Goal: Task Accomplishment & Management: Manage account settings

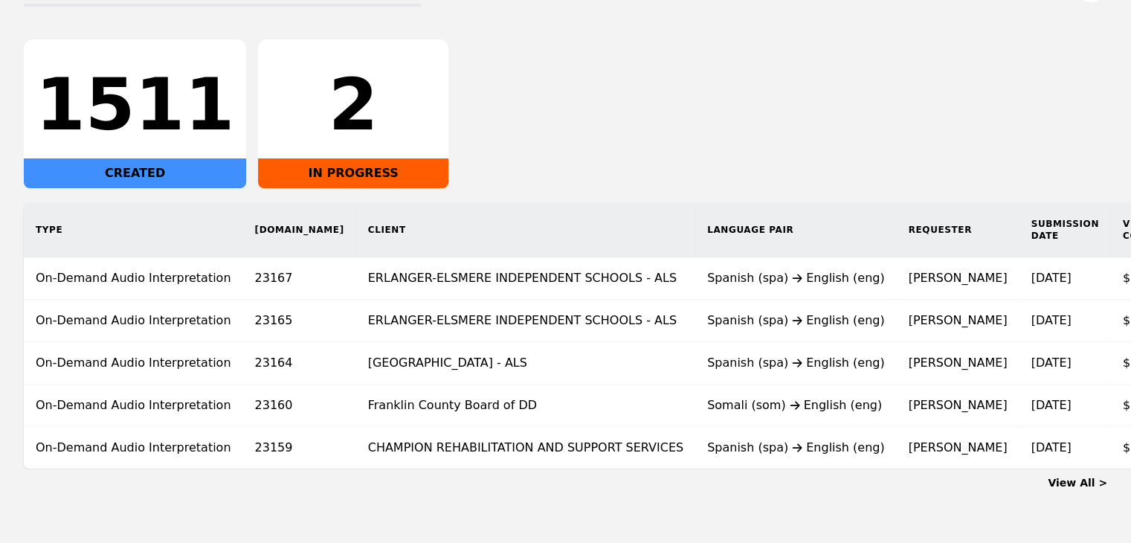
click at [1076, 489] on link "View All >" at bounding box center [1077, 483] width 59 height 12
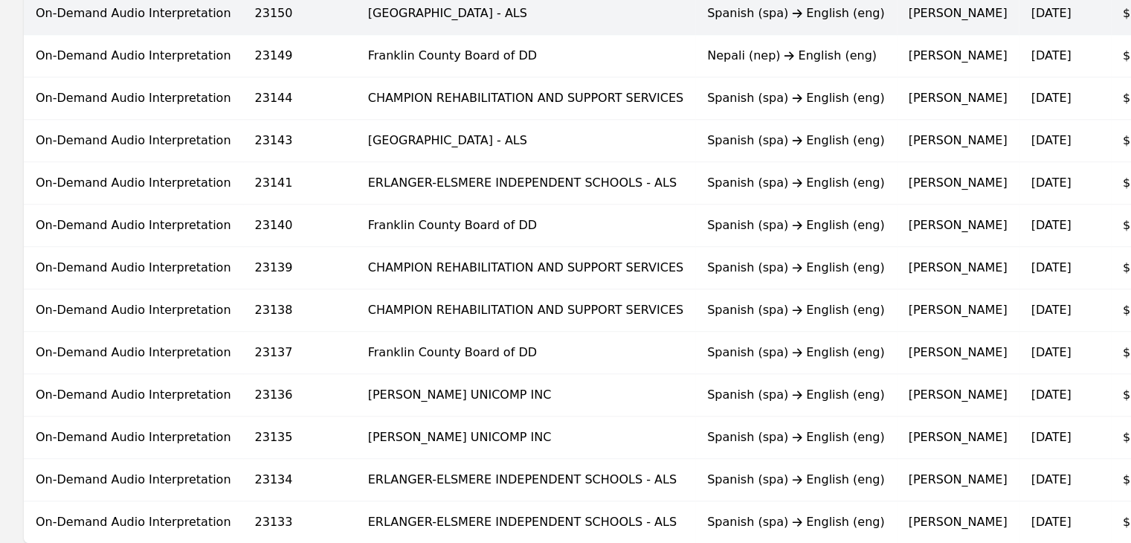
scroll to position [892, 0]
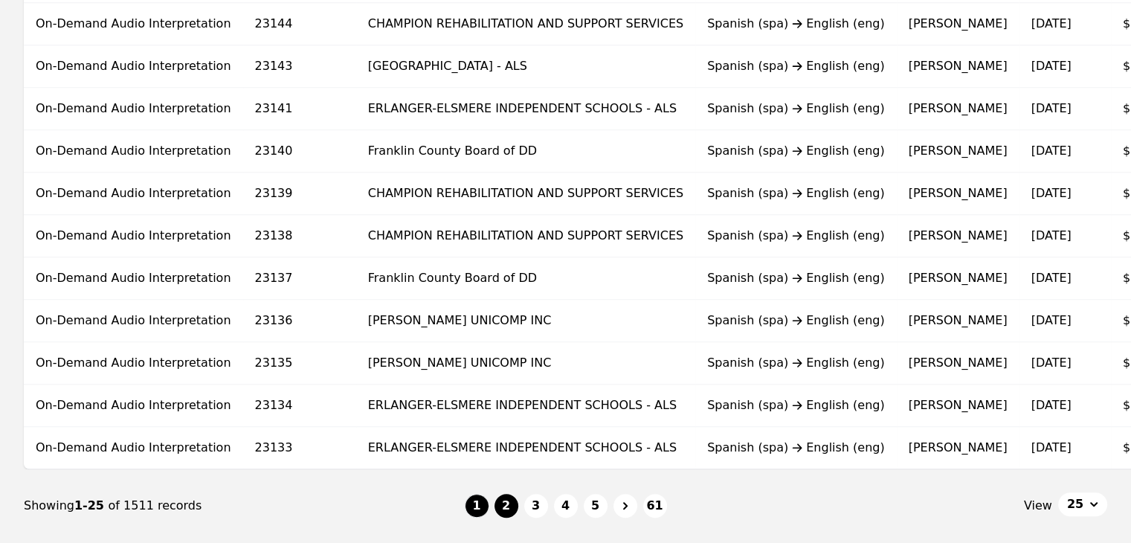
click at [515, 512] on button "2" at bounding box center [507, 506] width 24 height 24
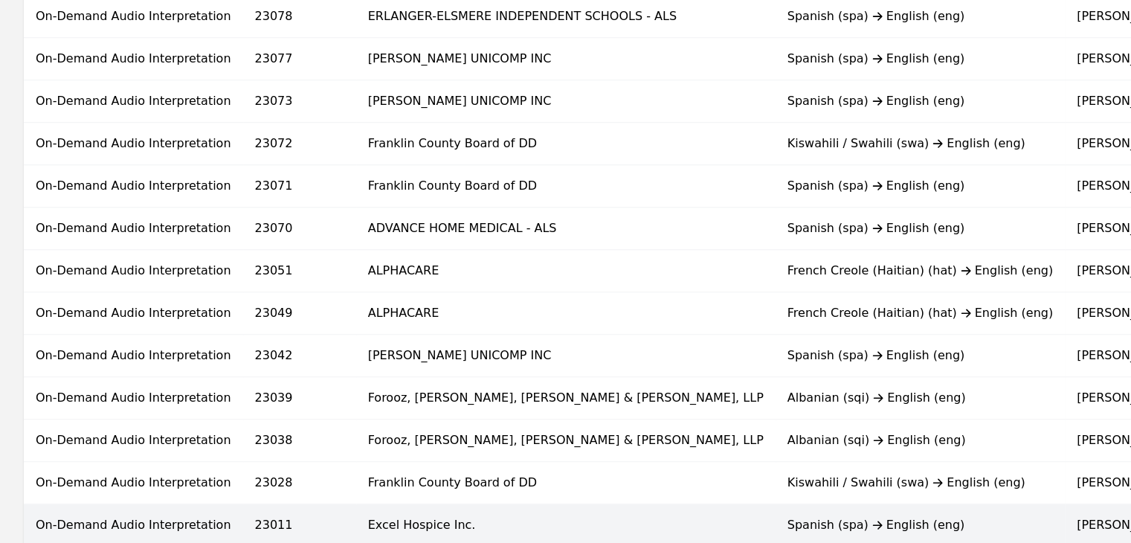
scroll to position [892, 0]
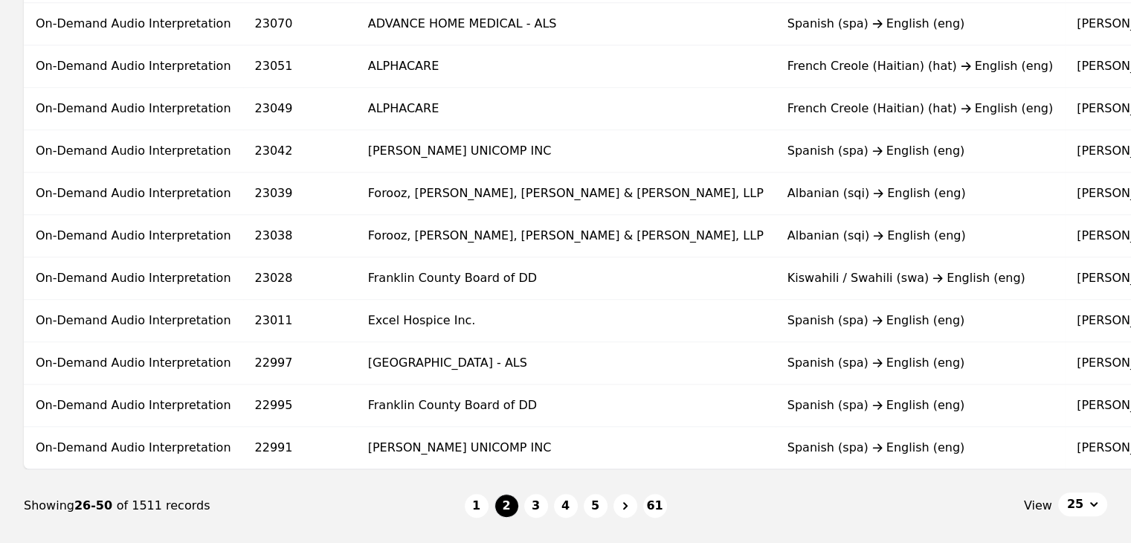
click at [481, 511] on button "1" at bounding box center [477, 506] width 24 height 24
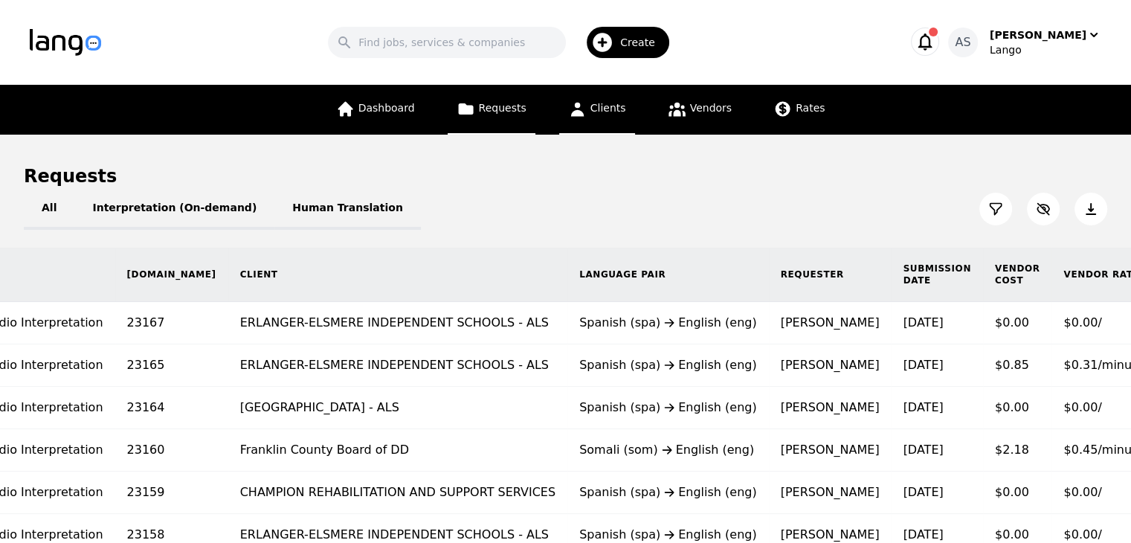
click at [596, 109] on span "Clients" at bounding box center [608, 108] width 36 height 12
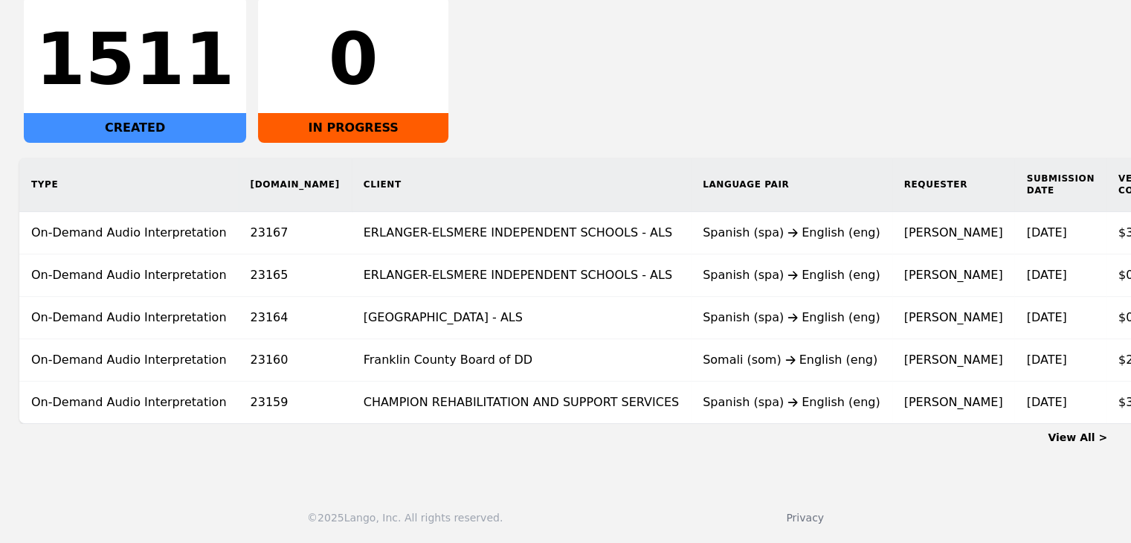
scroll to position [0, 127]
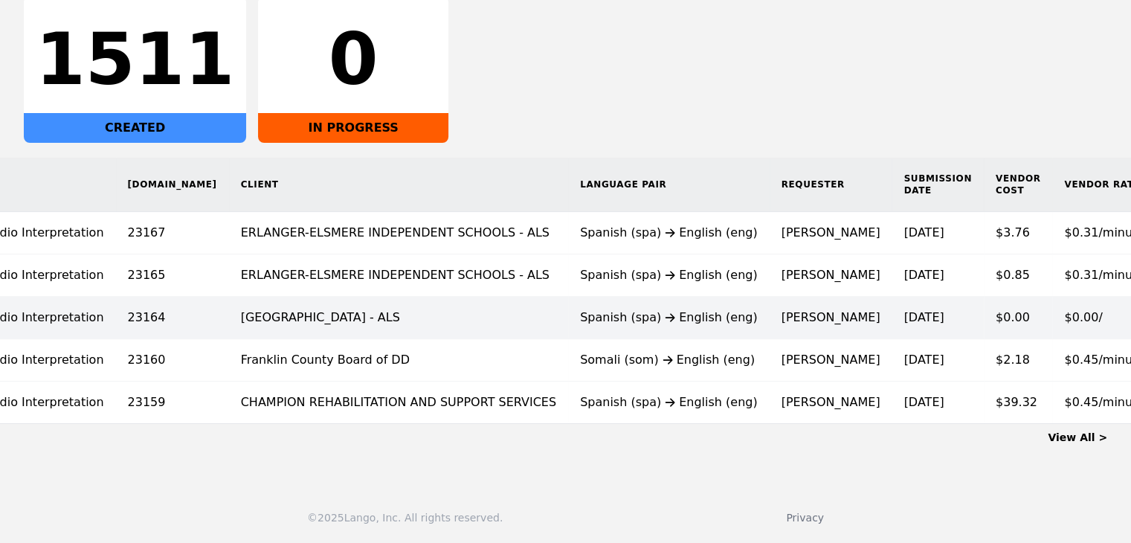
click at [770, 320] on td "[PERSON_NAME]" at bounding box center [831, 318] width 123 height 42
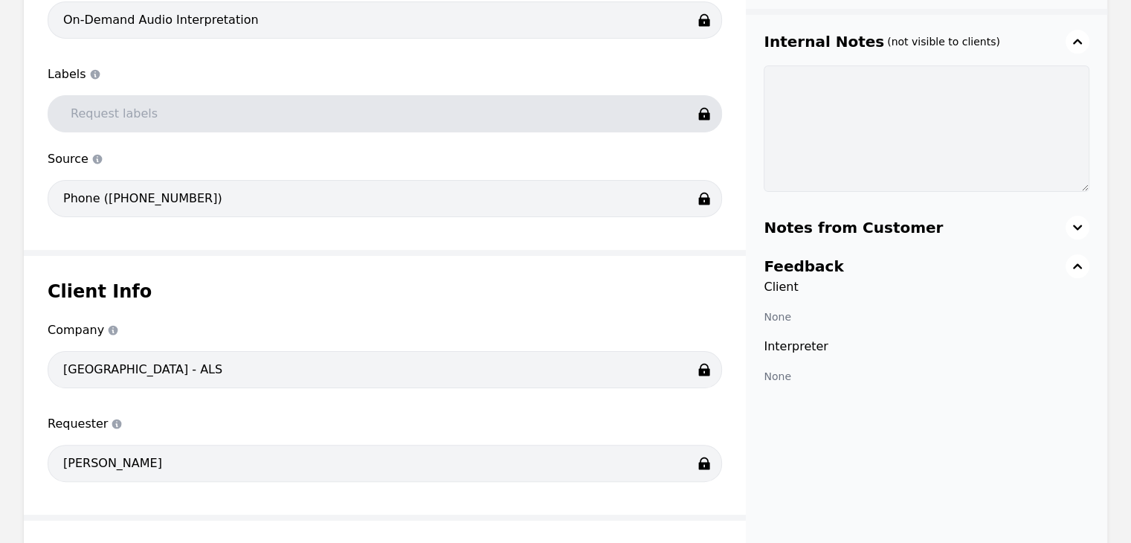
scroll to position [20, 0]
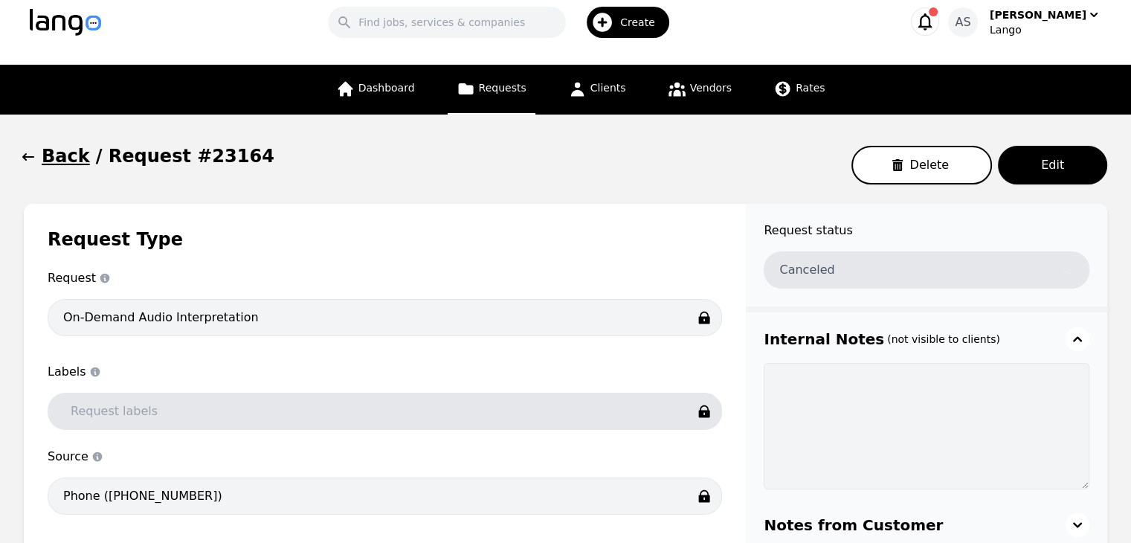
click at [30, 158] on icon "button" at bounding box center [28, 156] width 15 height 15
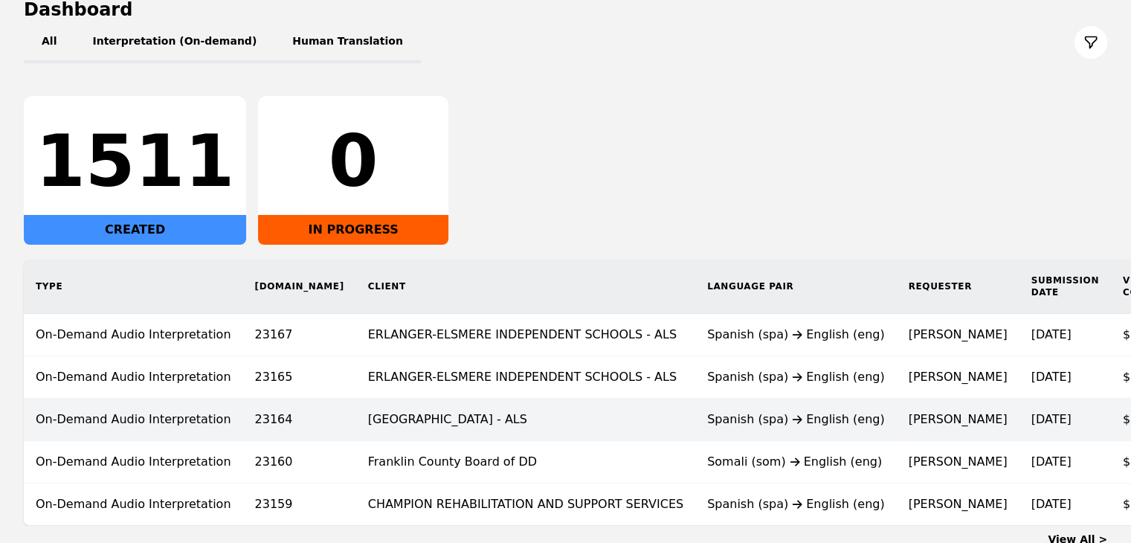
scroll to position [278, 0]
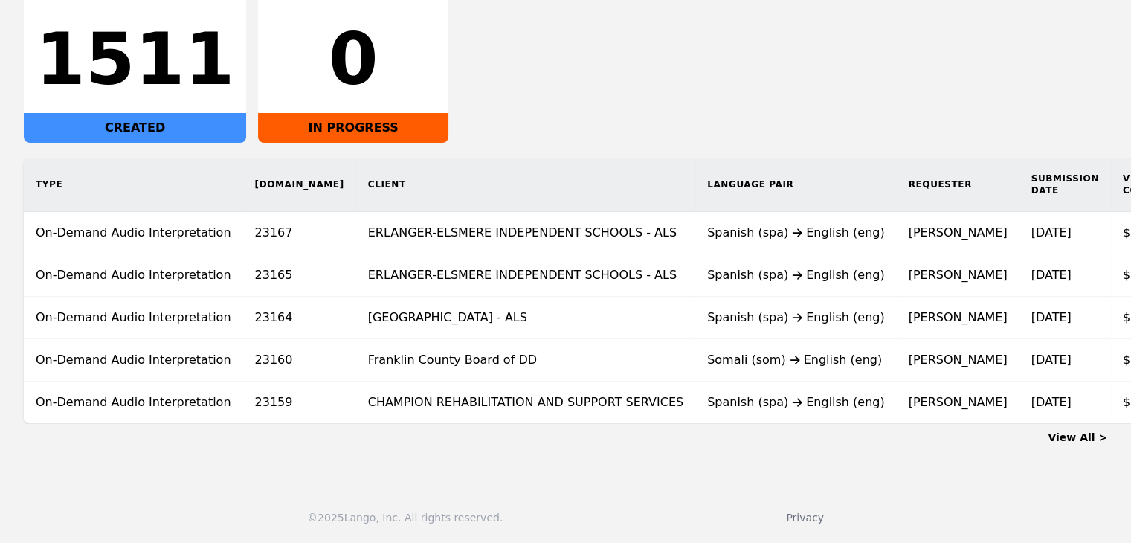
click at [1081, 440] on link "View All >" at bounding box center [1077, 437] width 59 height 12
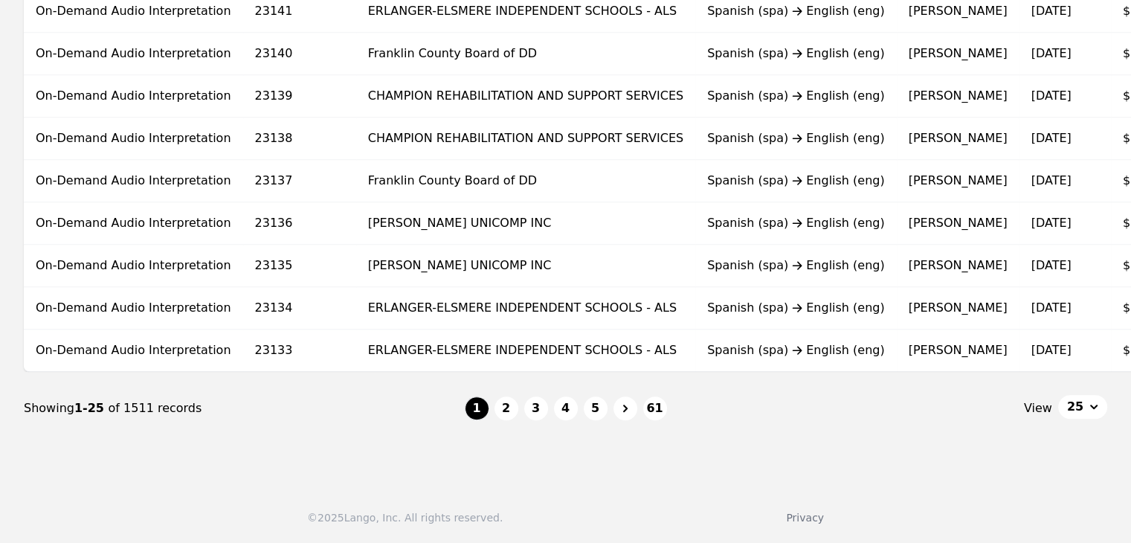
scroll to position [0, 127]
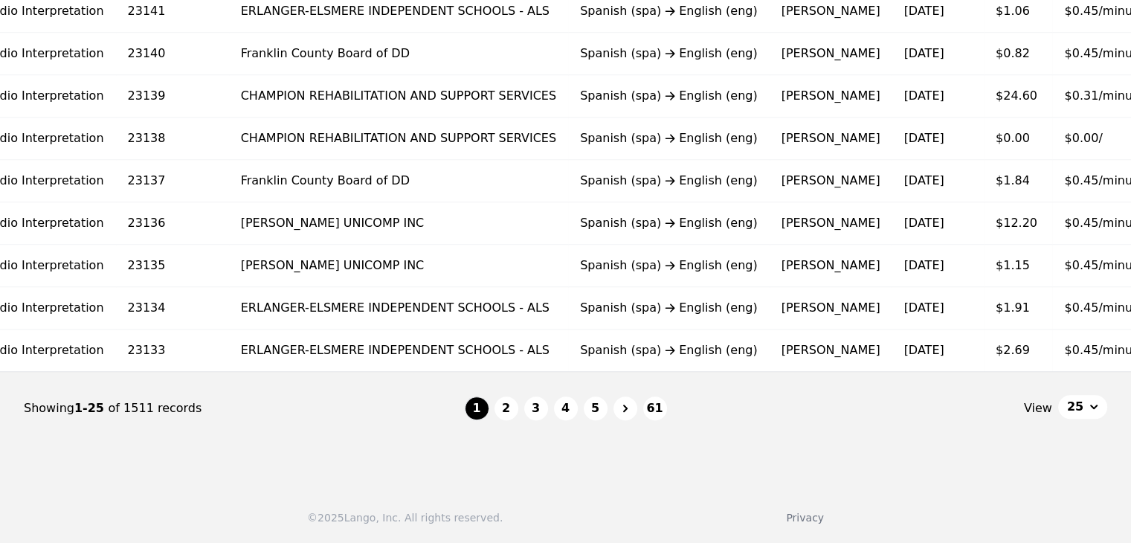
click at [892, 90] on td "8/27/2025" at bounding box center [937, 96] width 91 height 42
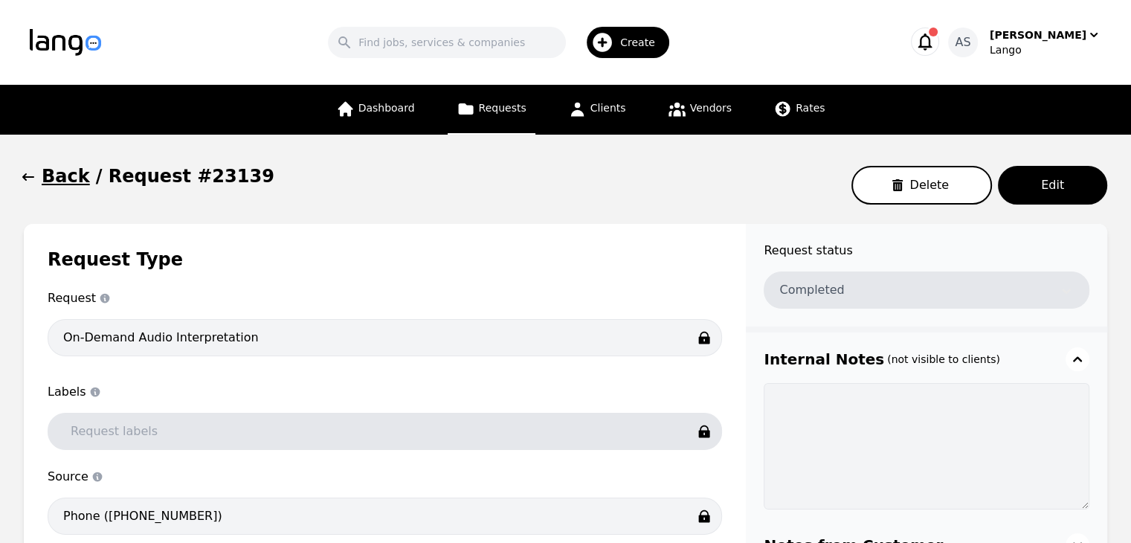
click at [26, 178] on icon "button" at bounding box center [28, 176] width 12 height 7
